Goal: Find specific page/section: Find specific page/section

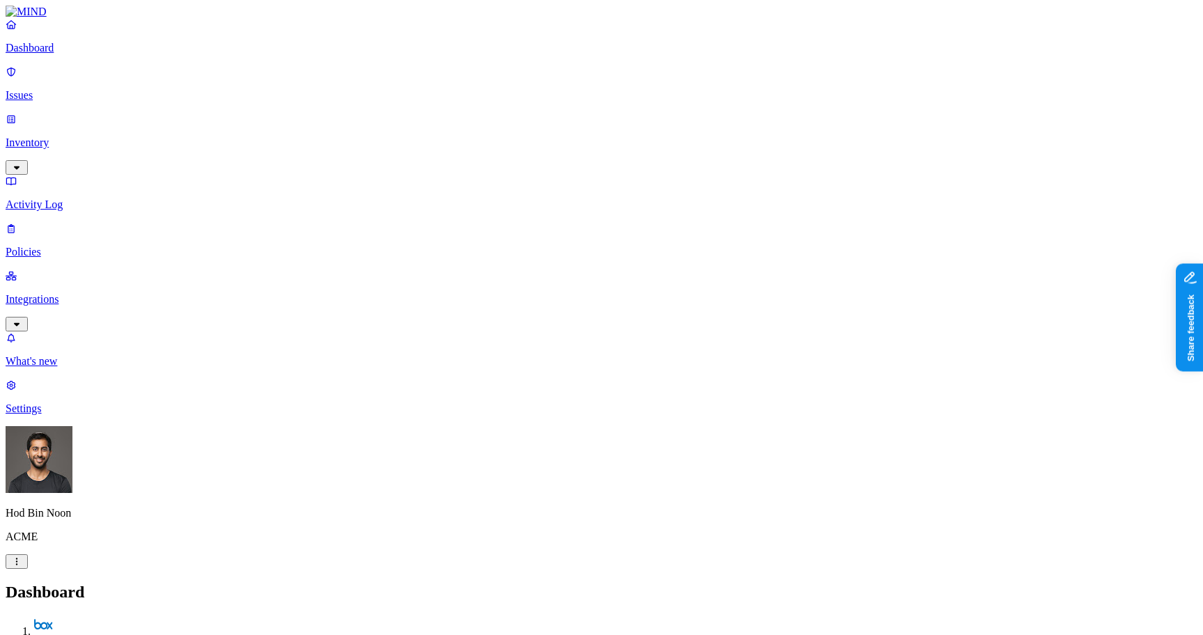
click at [589, 583] on h2 "Dashboard" at bounding box center [602, 592] width 1192 height 19
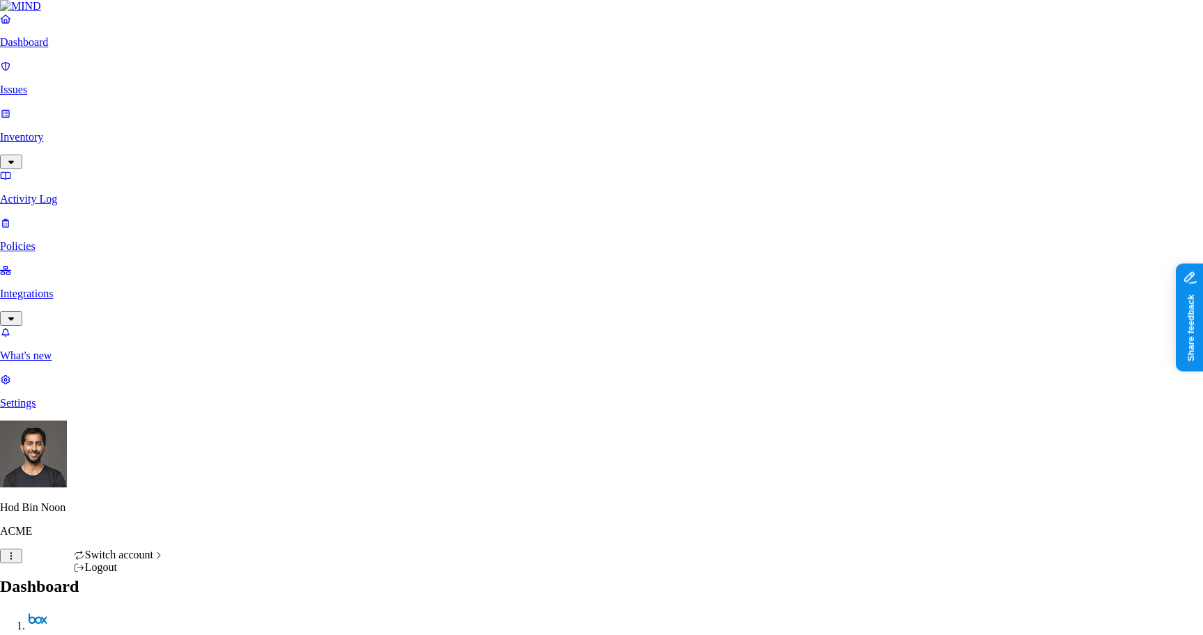
click at [139, 574] on div "Logout" at bounding box center [119, 568] width 91 height 13
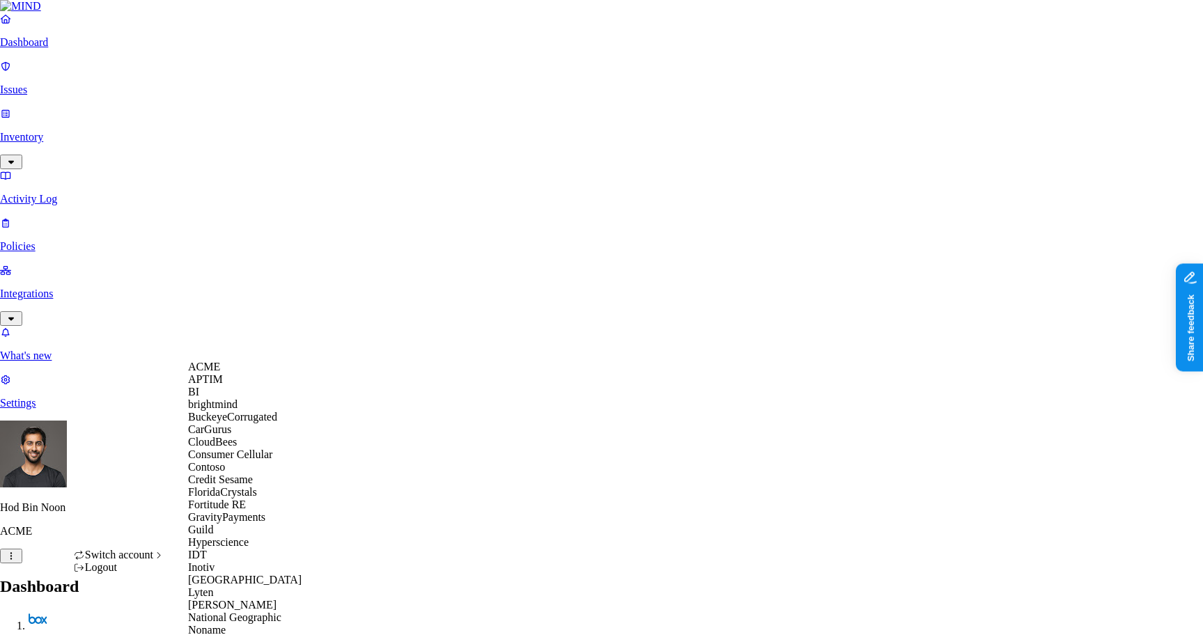
click at [234, 486] on span "Credit Sesame" at bounding box center [220, 480] width 65 height 12
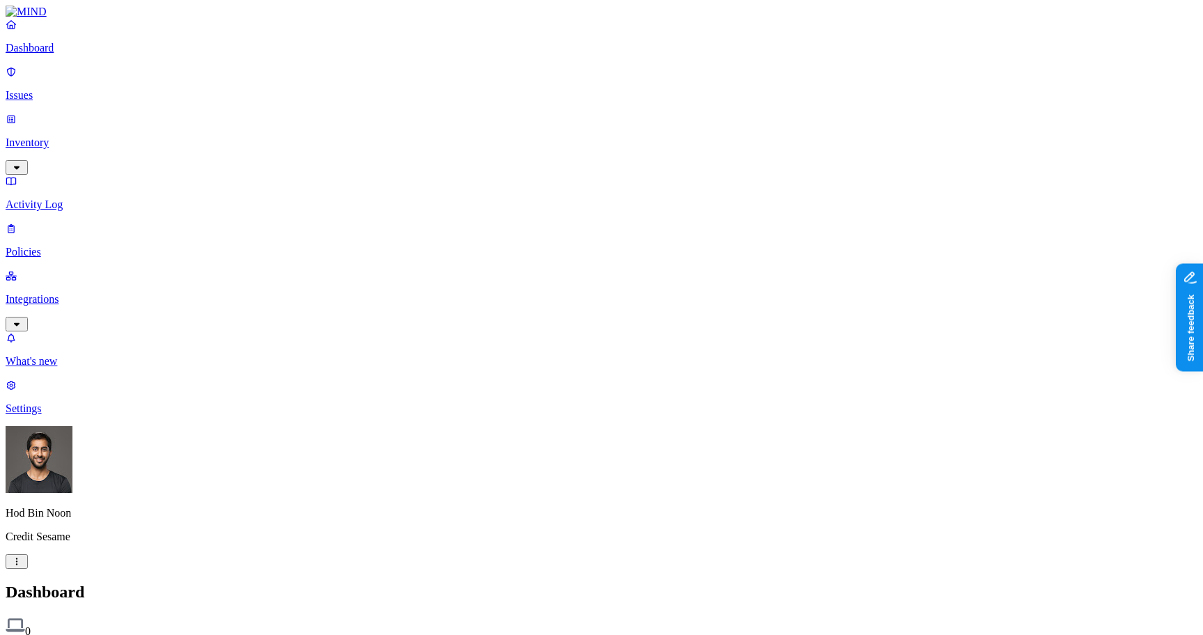
click at [58, 246] on p "Policies" at bounding box center [602, 252] width 1192 height 13
